Goal: Task Accomplishment & Management: Manage account settings

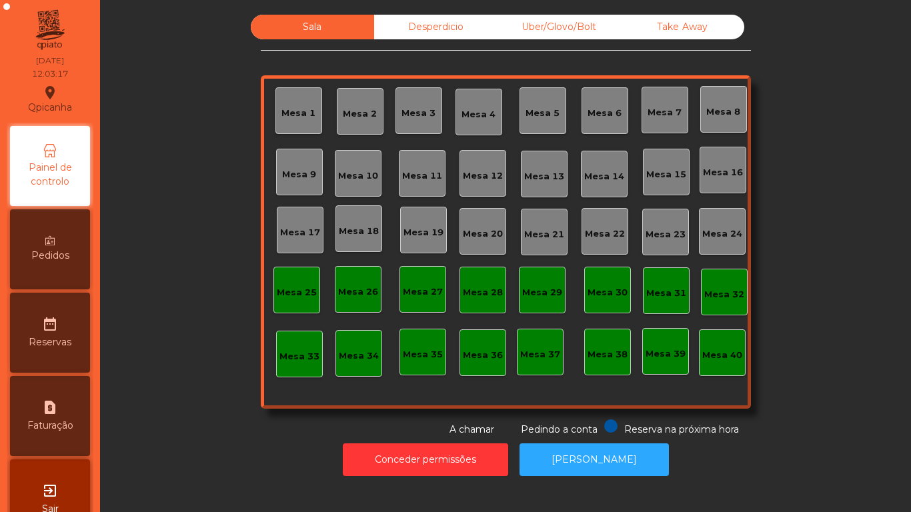
click at [421, 27] on div "Desperdicio" at bounding box center [435, 27] width 123 height 25
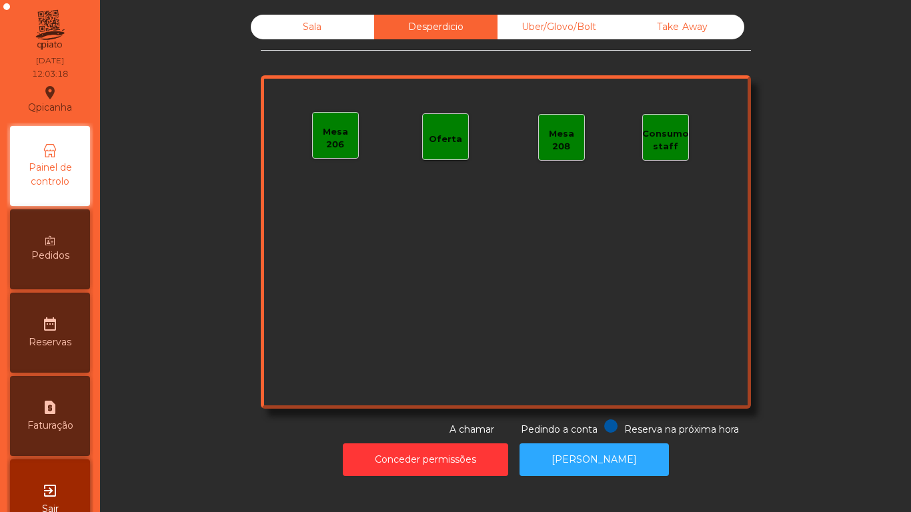
click at [536, 19] on div "Uber/Glovo/Bolt" at bounding box center [558, 27] width 123 height 25
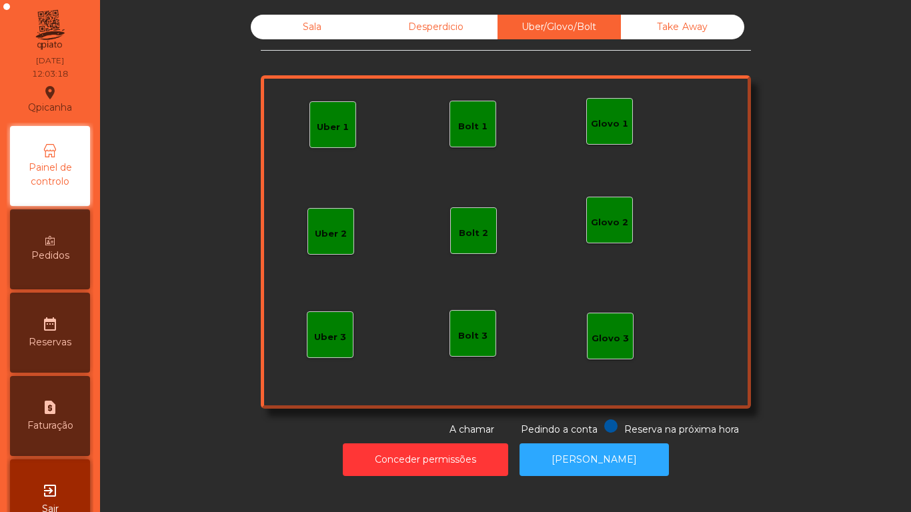
click at [695, 26] on div "Take Away" at bounding box center [682, 27] width 123 height 25
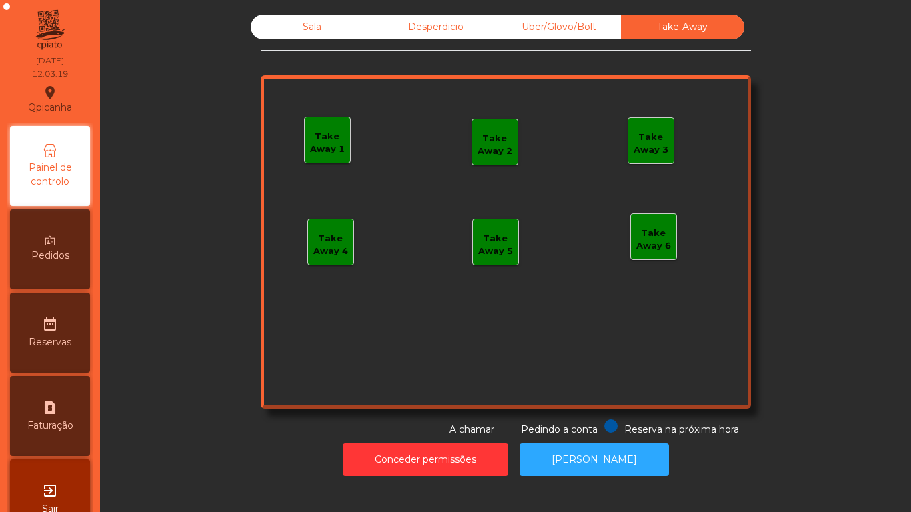
click at [294, 31] on div "Sala" at bounding box center [312, 27] width 123 height 25
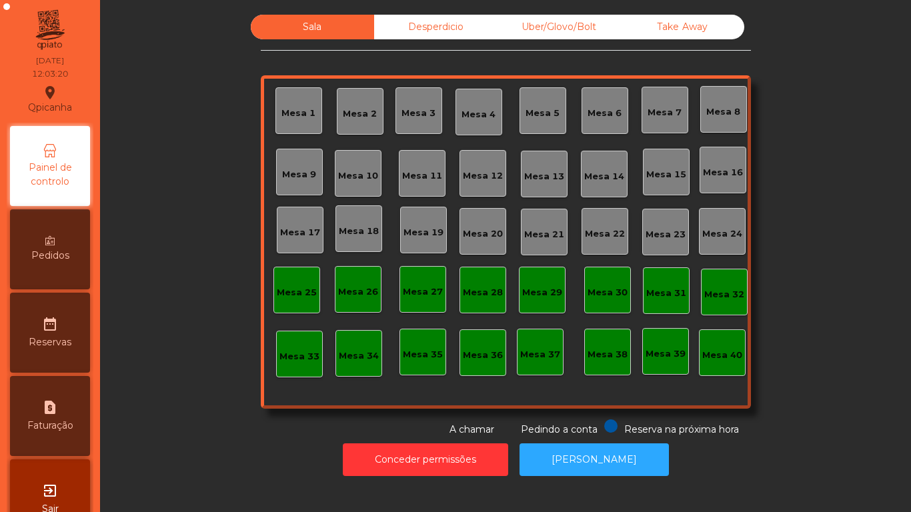
click at [54, 240] on icon at bounding box center [49, 240] width 9 height 9
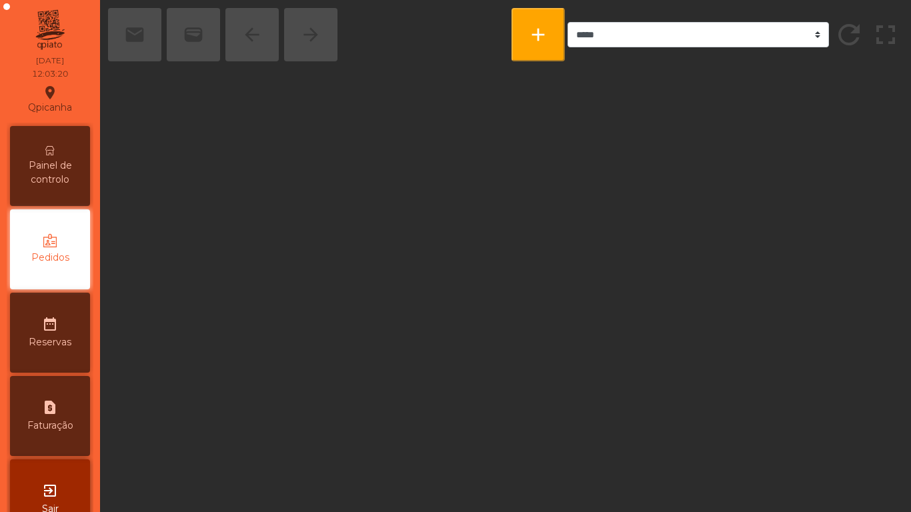
click at [62, 333] on div "date_range Reservas" at bounding box center [50, 333] width 80 height 80
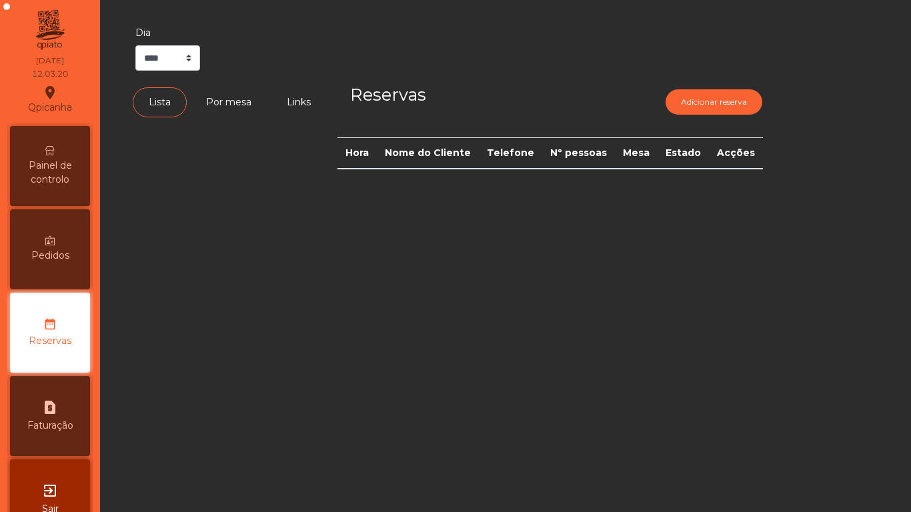
scroll to position [37, 0]
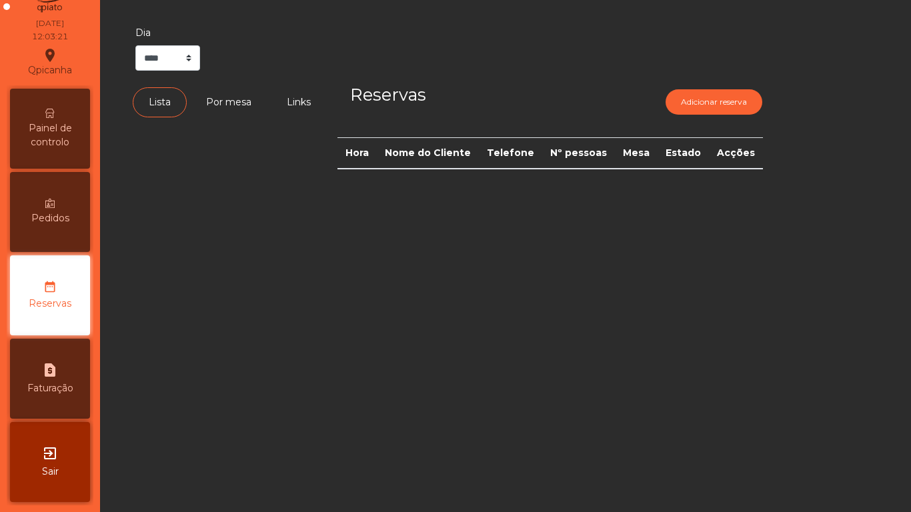
click at [55, 397] on div "request_page Faturação" at bounding box center [50, 379] width 80 height 80
select select "*"
select select "****"
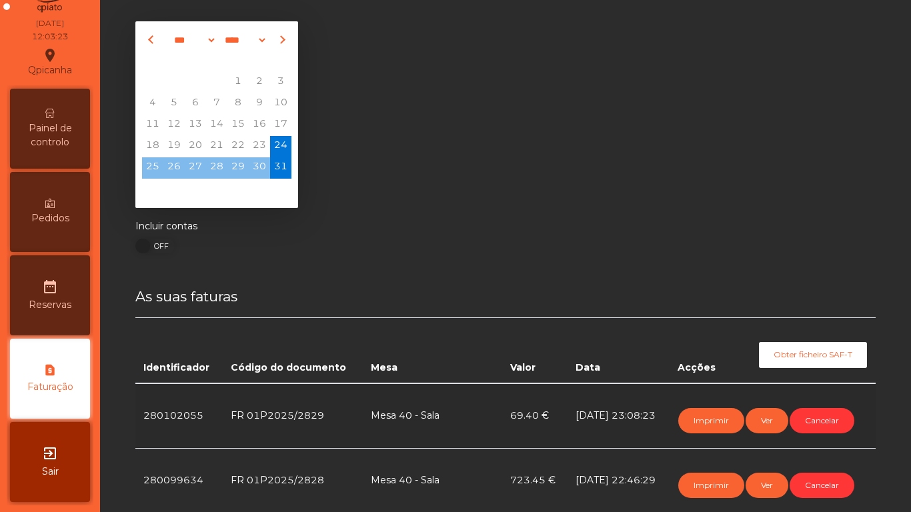
click at [77, 466] on div "exit_to_app Sair" at bounding box center [50, 462] width 80 height 80
